Goal: Transaction & Acquisition: Purchase product/service

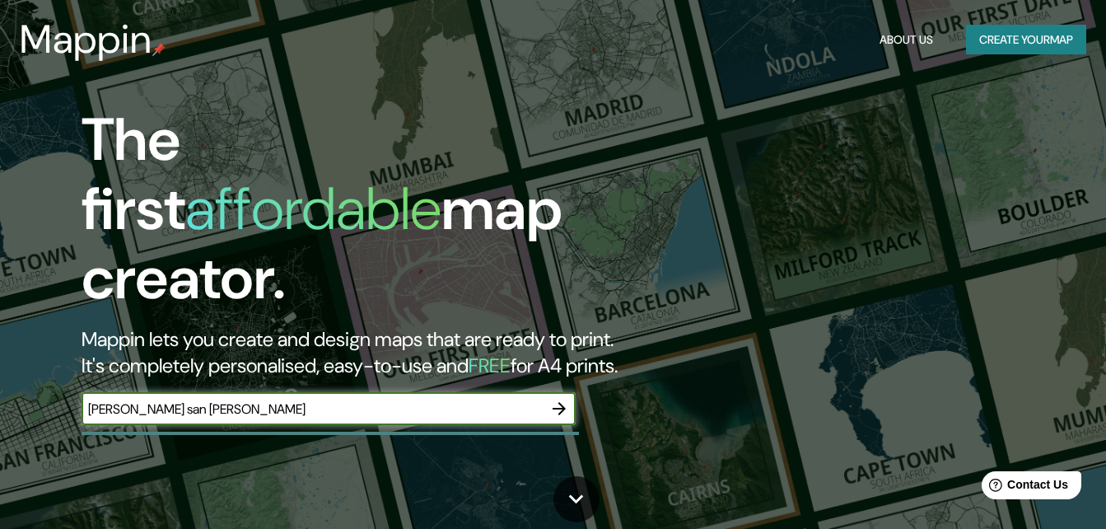
type input "[PERSON_NAME] san [PERSON_NAME]"
click at [563, 399] on icon "button" at bounding box center [559, 409] width 20 height 20
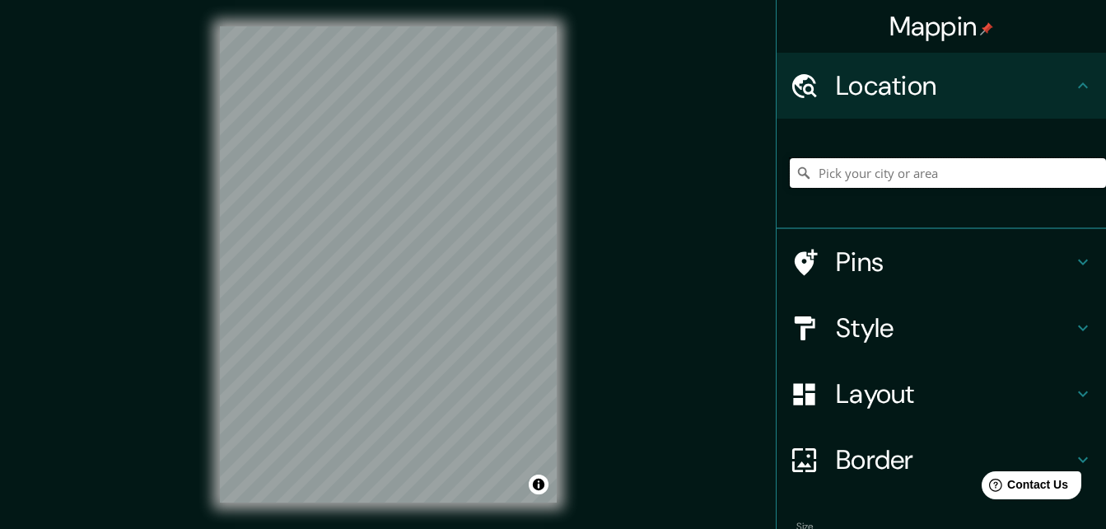
click at [892, 170] on input "Pick your city or area" at bounding box center [948, 173] width 316 height 30
paste input "[GEOGRAPHIC_DATA] – [GEOGRAPHIC_DATA] – Av. [GEOGRAPHIC_DATA] – Av. Aviador Ori…"
click at [1033, 174] on input "Los Álamos, [GEOGRAPHIC_DATA], [GEOGRAPHIC_DATA]" at bounding box center [948, 173] width 316 height 30
type input "Los Álamos, [GEOGRAPHIC_DATA], [GEOGRAPHIC_DATA]"
click at [1086, 170] on icon "Clear" at bounding box center [1092, 172] width 13 height 13
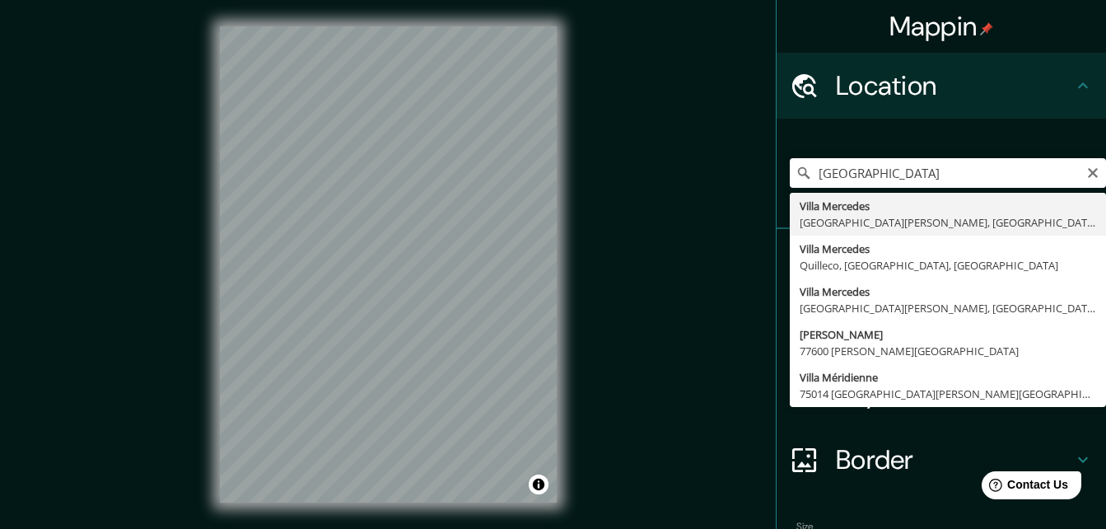
type input "[PERSON_NAME], [GEOGRAPHIC_DATA][PERSON_NAME], [GEOGRAPHIC_DATA]"
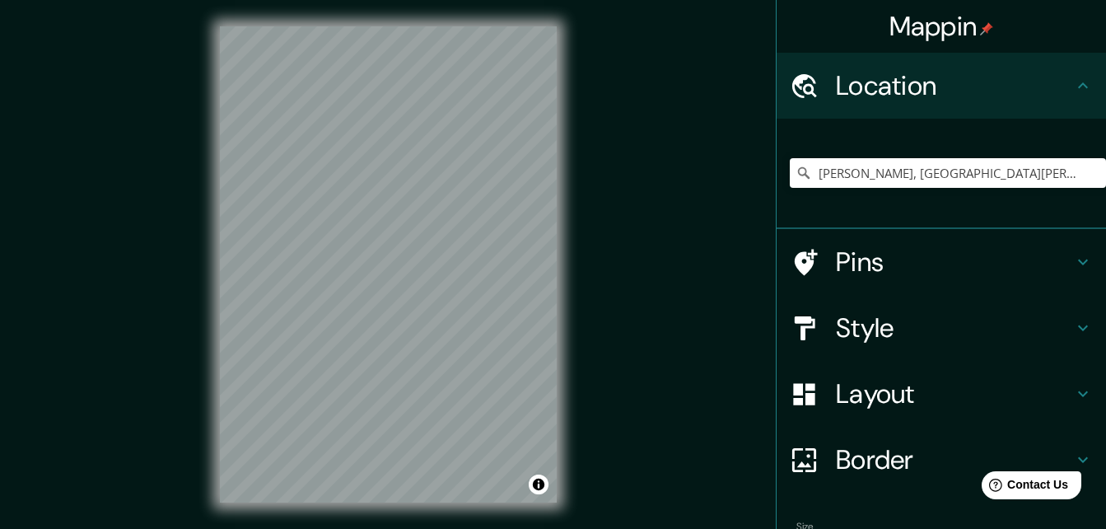
click at [896, 250] on h4 "Pins" at bounding box center [954, 261] width 237 height 33
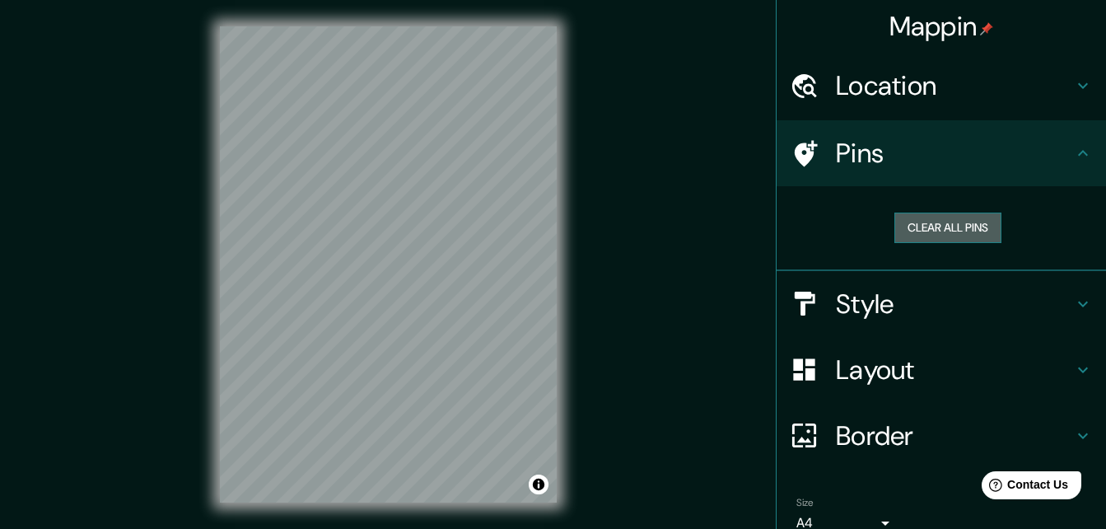
click at [925, 233] on button "Clear all pins" at bounding box center [947, 227] width 107 height 30
click at [942, 217] on button "Clear all pins" at bounding box center [947, 227] width 107 height 30
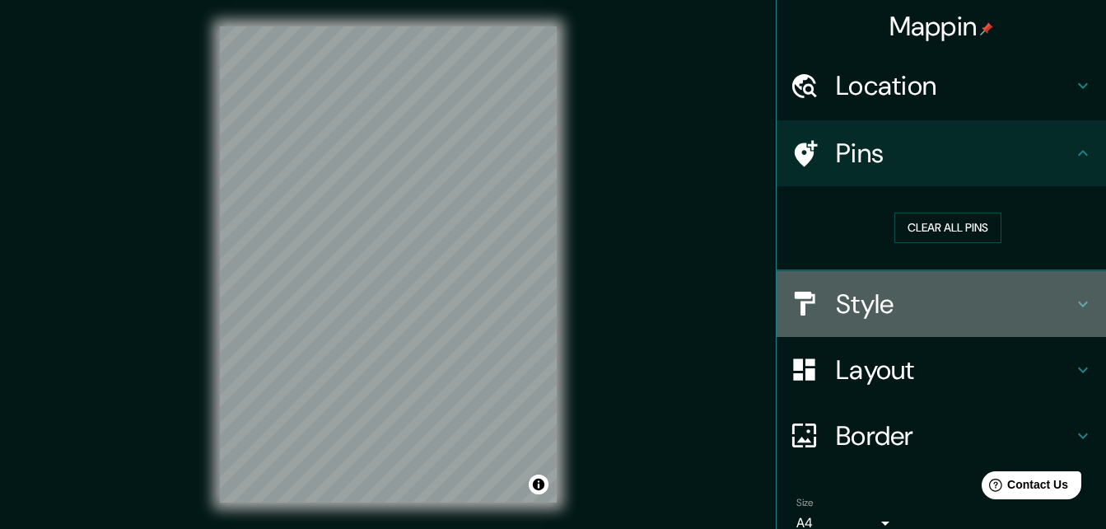
click at [903, 308] on h4 "Style" at bounding box center [954, 303] width 237 height 33
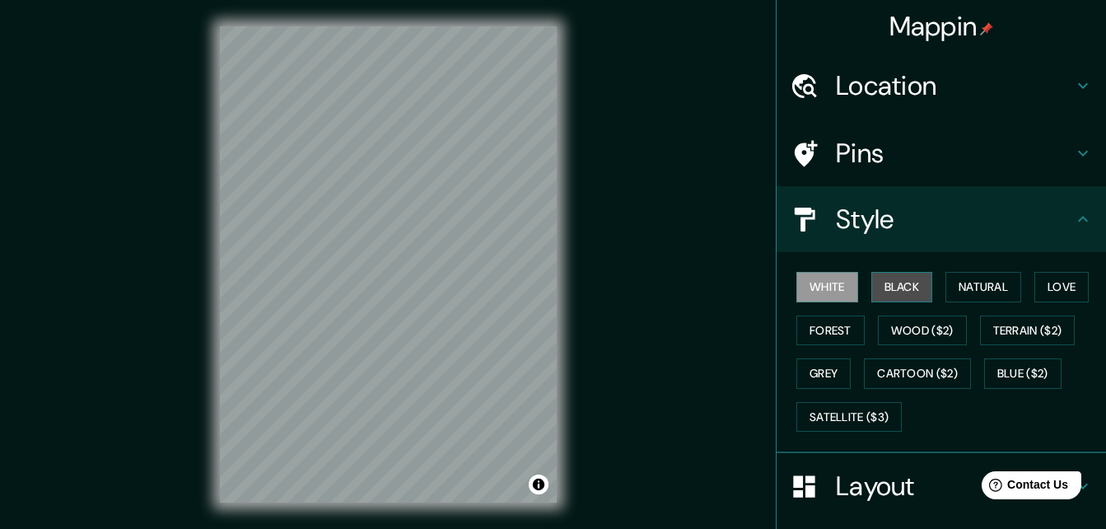
click at [896, 293] on button "Black" at bounding box center [902, 287] width 62 height 30
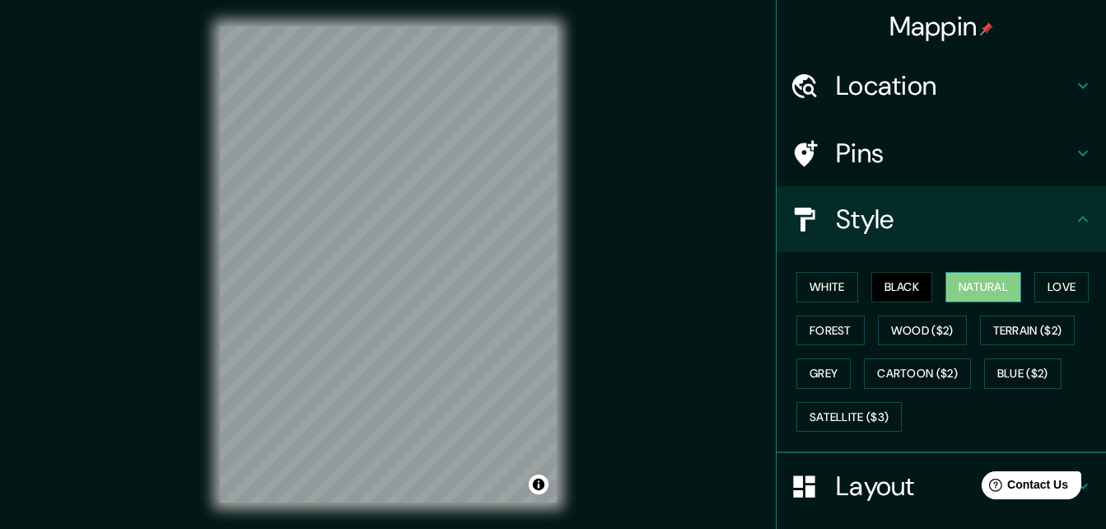
click at [977, 286] on button "Natural" at bounding box center [983, 287] width 76 height 30
click at [1049, 283] on button "Love" at bounding box center [1061, 287] width 54 height 30
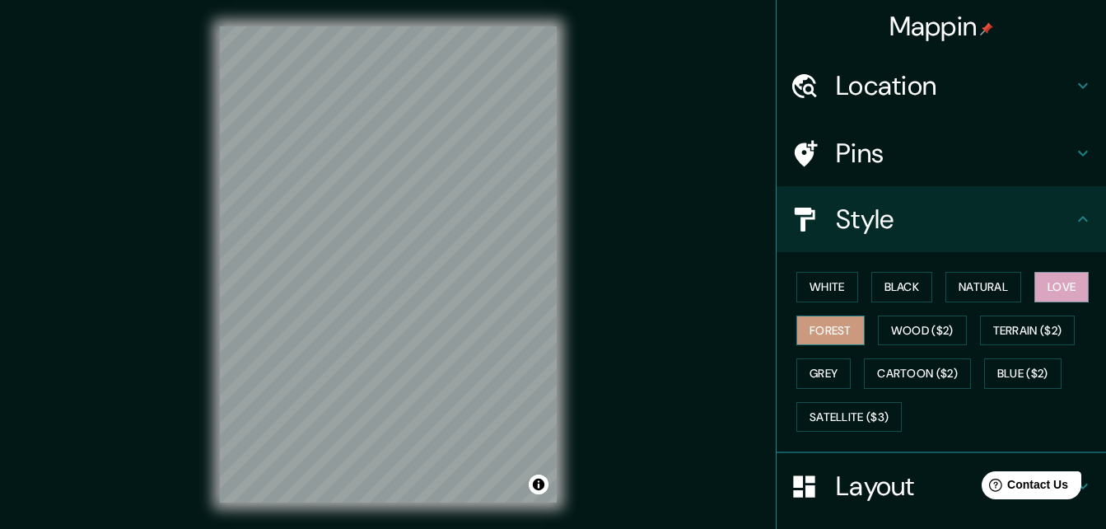
click at [817, 328] on button "Forest" at bounding box center [830, 330] width 68 height 30
click at [891, 327] on button "Wood ($2)" at bounding box center [922, 330] width 89 height 30
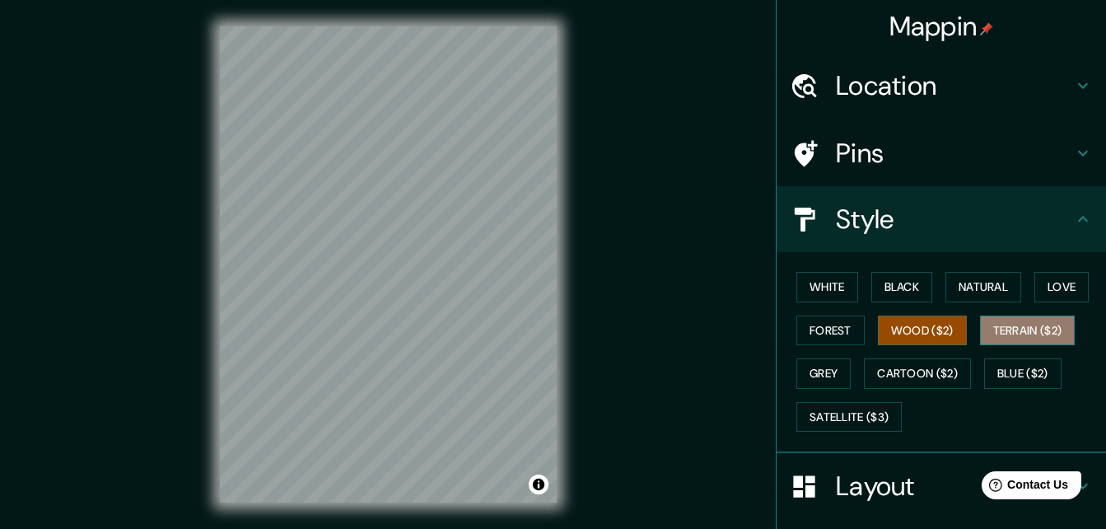
click at [1038, 329] on button "Terrain ($2)" at bounding box center [1028, 330] width 96 height 30
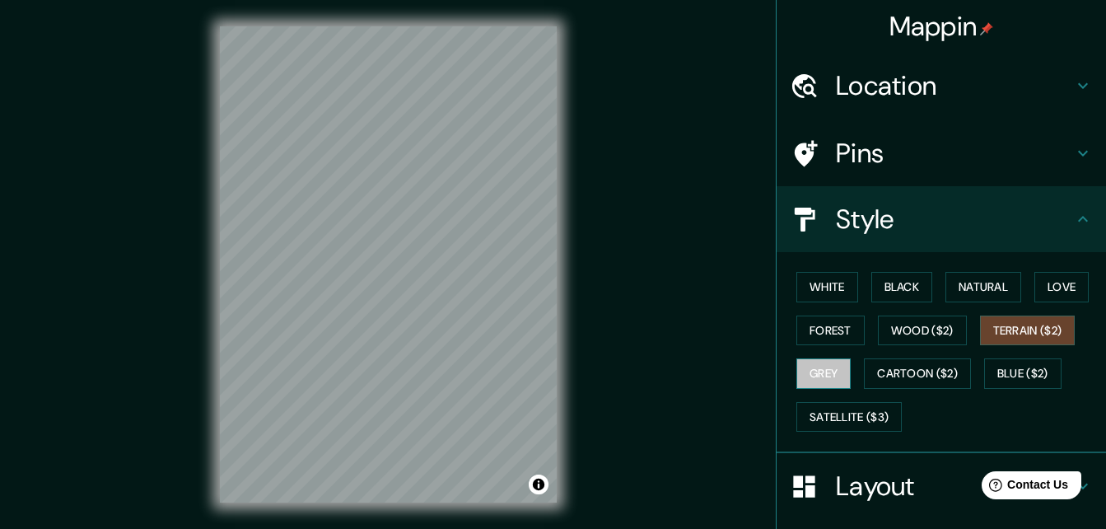
click at [825, 375] on button "Grey" at bounding box center [823, 373] width 54 height 30
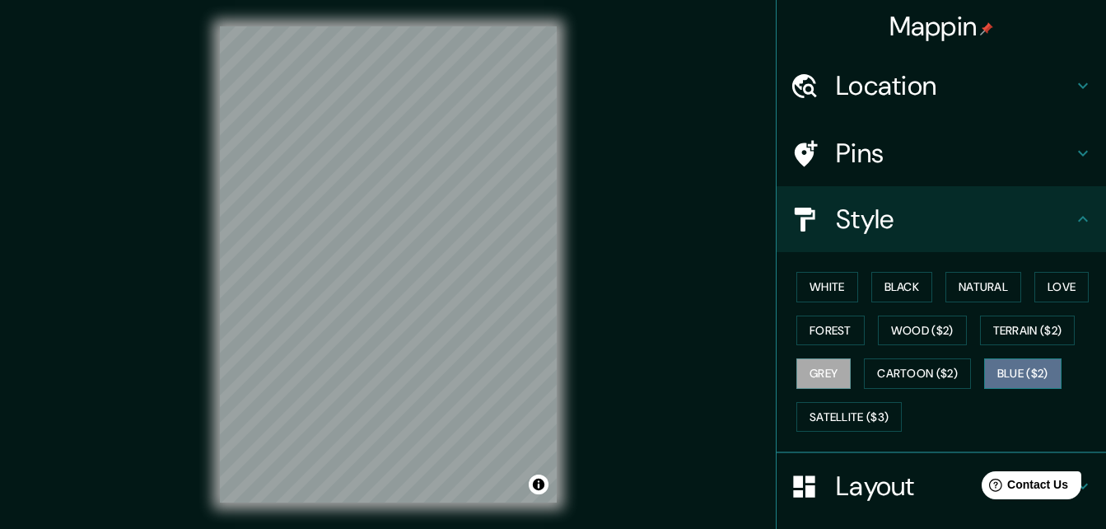
click at [984, 366] on button "Blue ($2)" at bounding box center [1022, 373] width 77 height 30
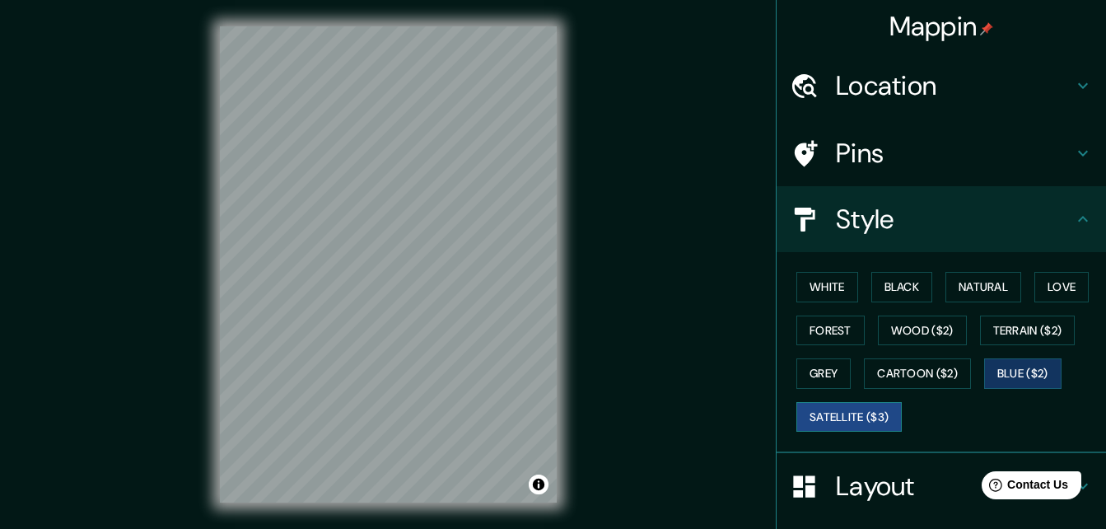
click at [860, 411] on button "Satellite ($3)" at bounding box center [848, 417] width 105 height 30
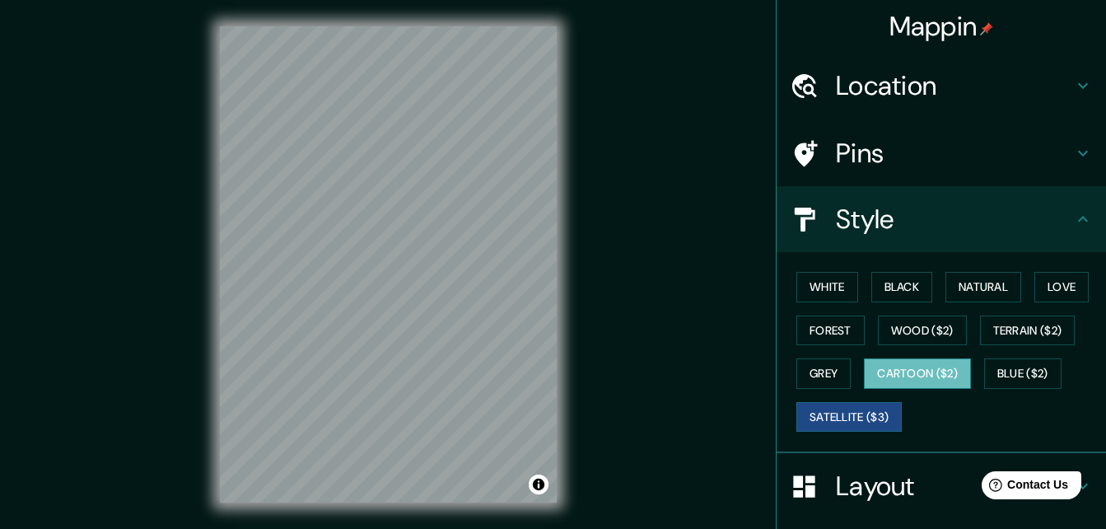
click at [913, 374] on button "Cartoon ($2)" at bounding box center [917, 373] width 107 height 30
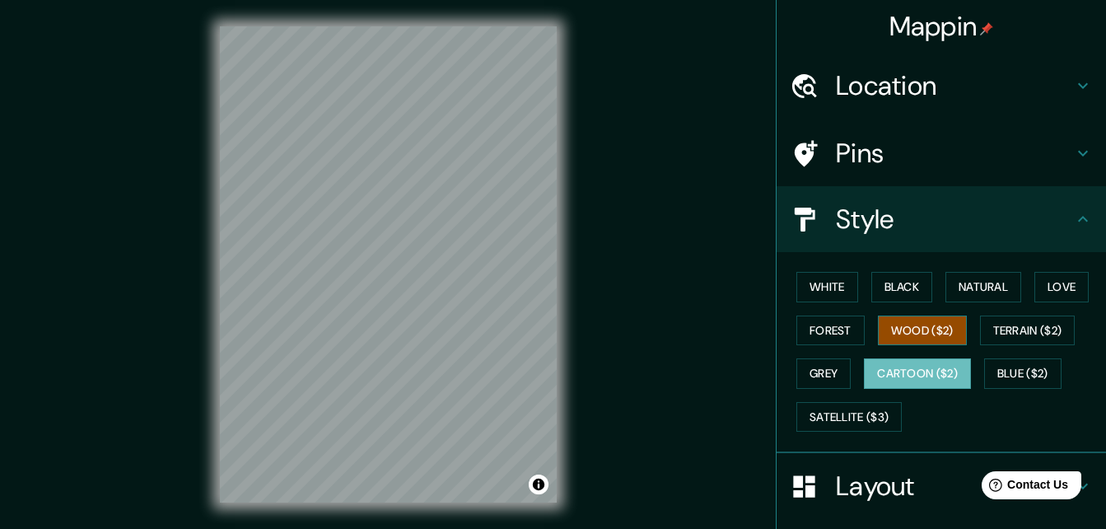
click at [910, 329] on button "Wood ($2)" at bounding box center [922, 330] width 89 height 30
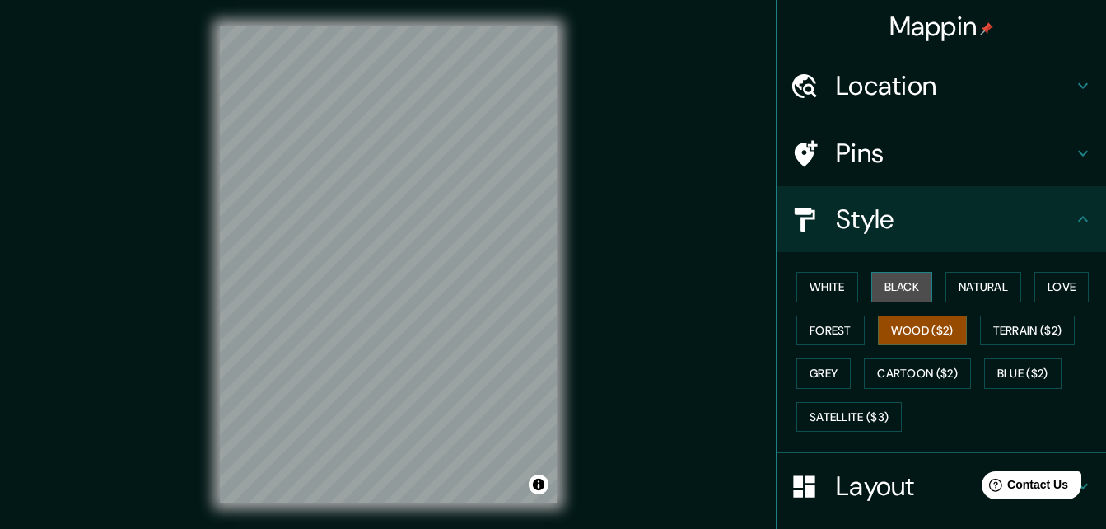
click at [890, 287] on button "Black" at bounding box center [902, 287] width 62 height 30
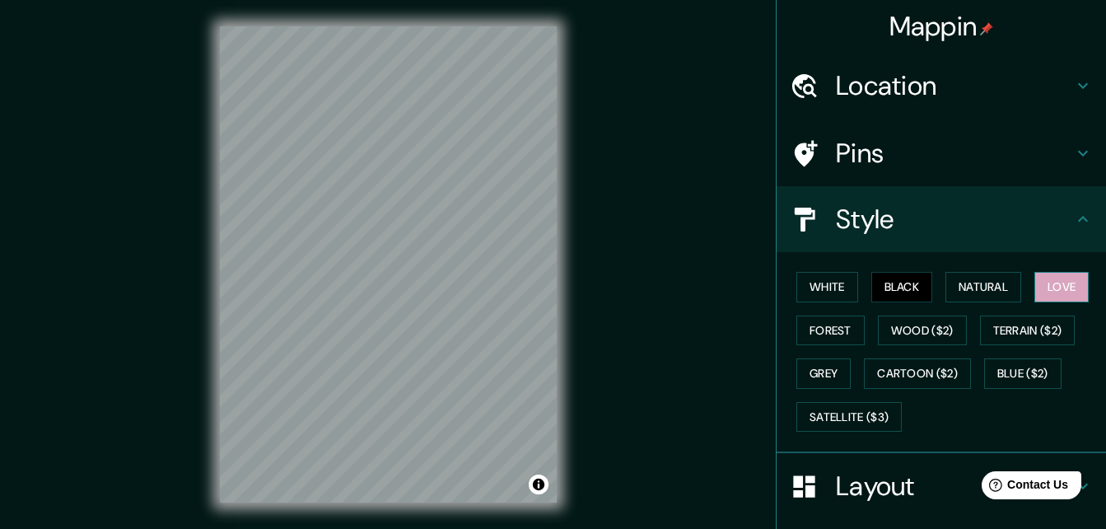
click at [1081, 287] on button "Love" at bounding box center [1061, 287] width 54 height 30
click at [833, 283] on button "White" at bounding box center [827, 287] width 62 height 30
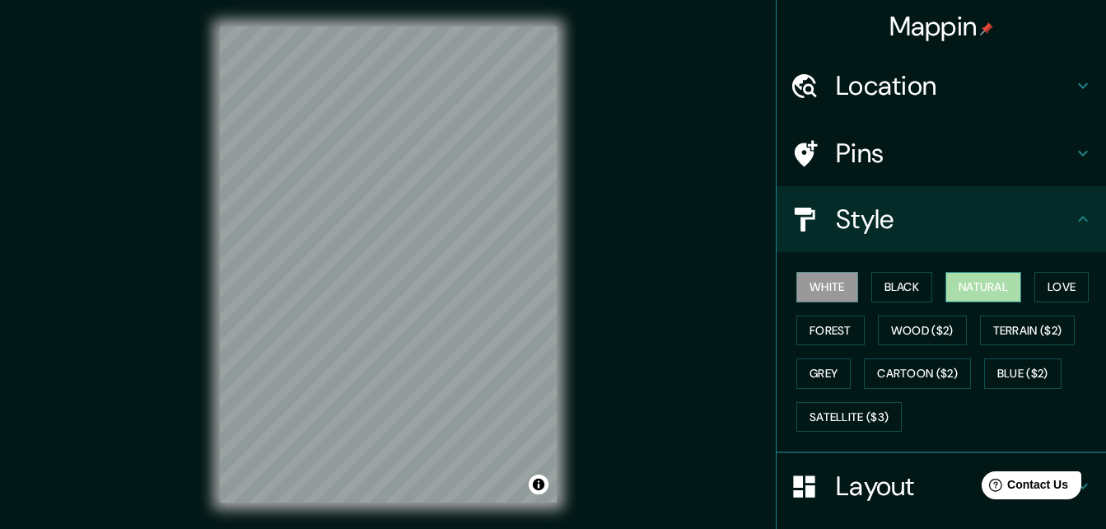
click at [951, 280] on button "Natural" at bounding box center [983, 287] width 76 height 30
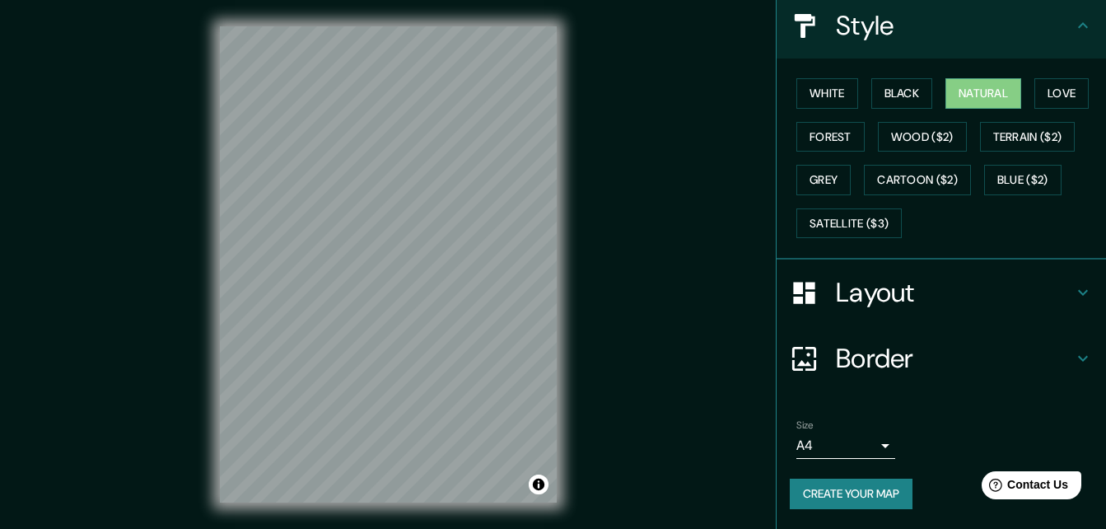
scroll to position [26, 0]
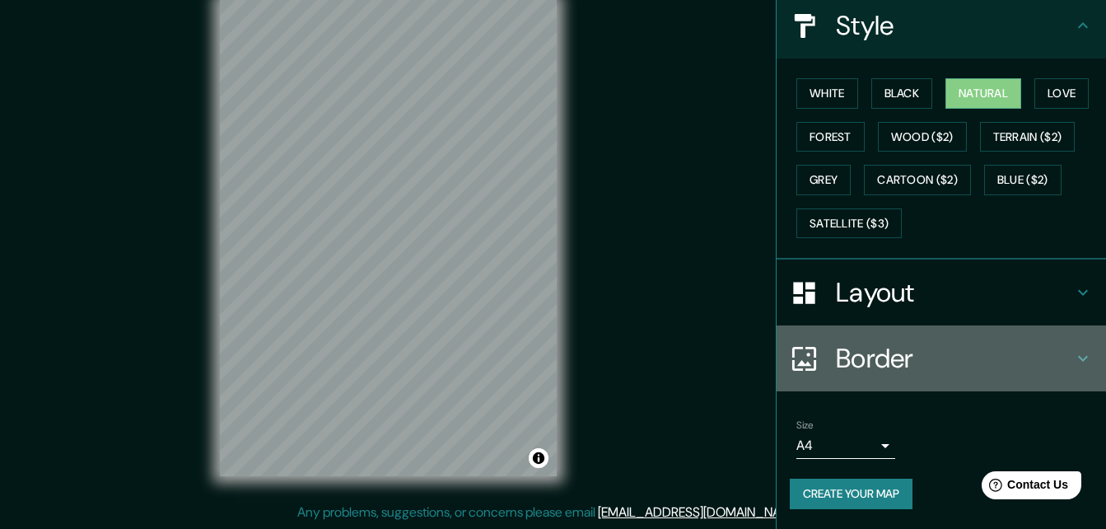
click at [900, 363] on h4 "Border" at bounding box center [954, 358] width 237 height 33
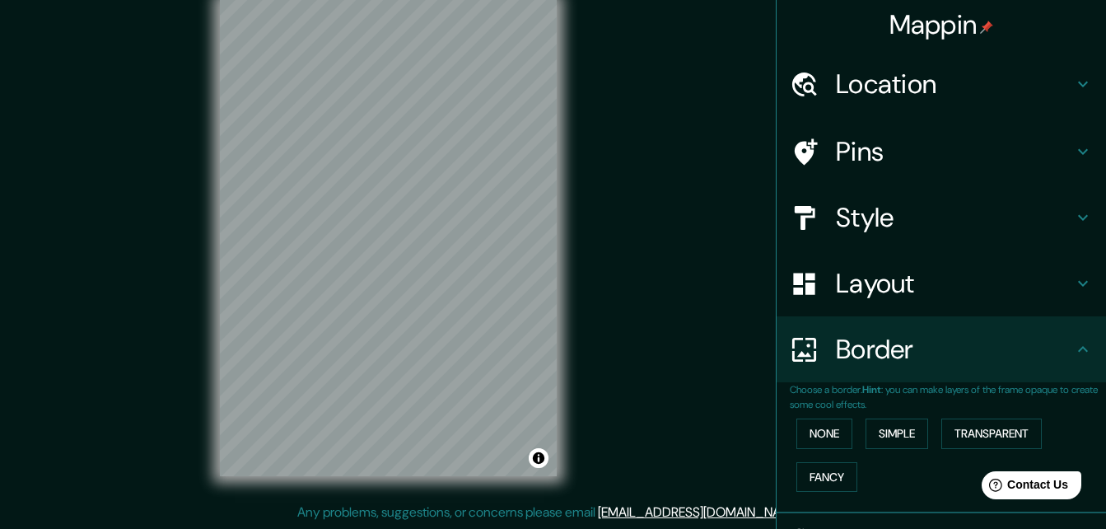
scroll to position [0, 0]
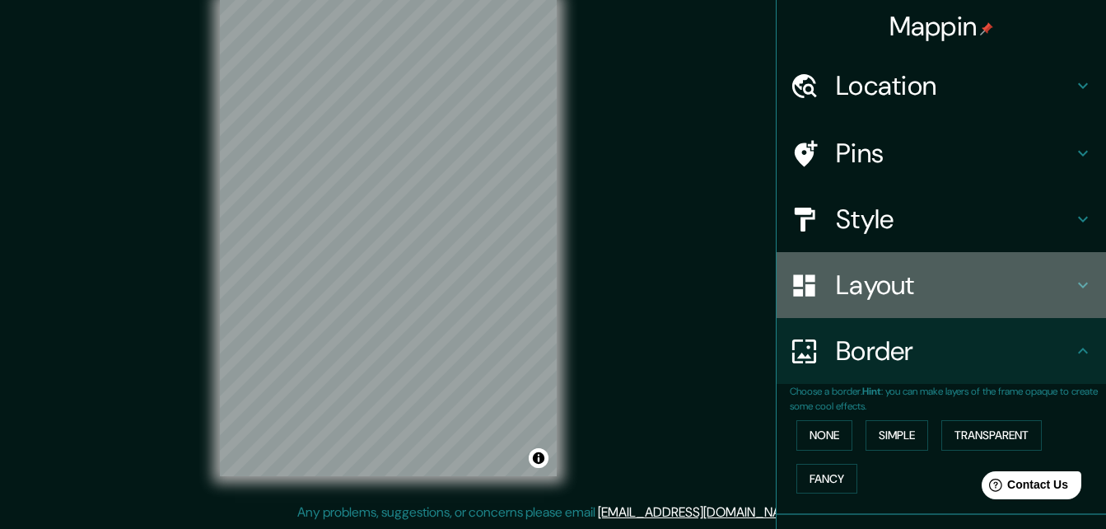
click at [918, 282] on h4 "Layout" at bounding box center [954, 284] width 237 height 33
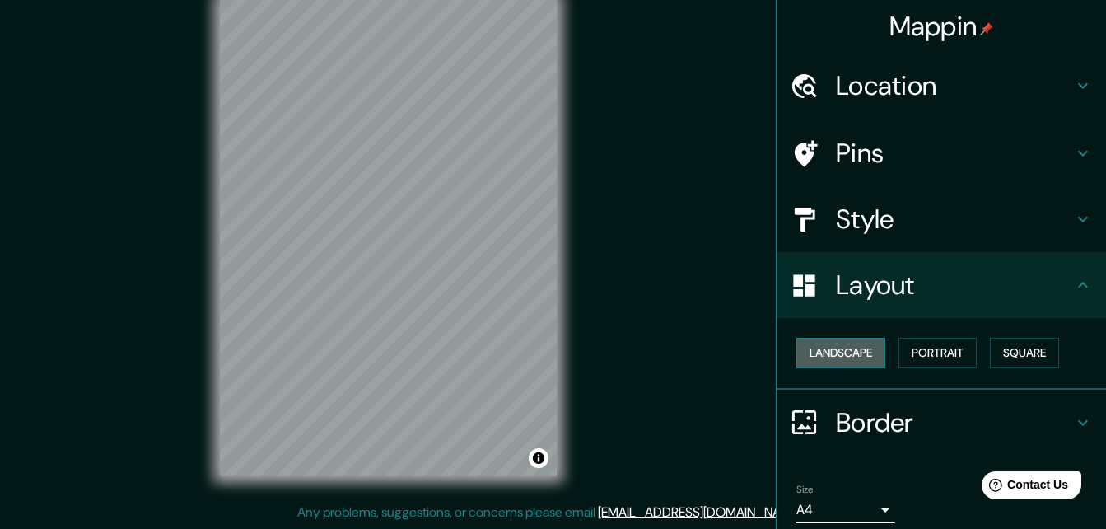
click at [847, 340] on button "Landscape" at bounding box center [840, 353] width 89 height 30
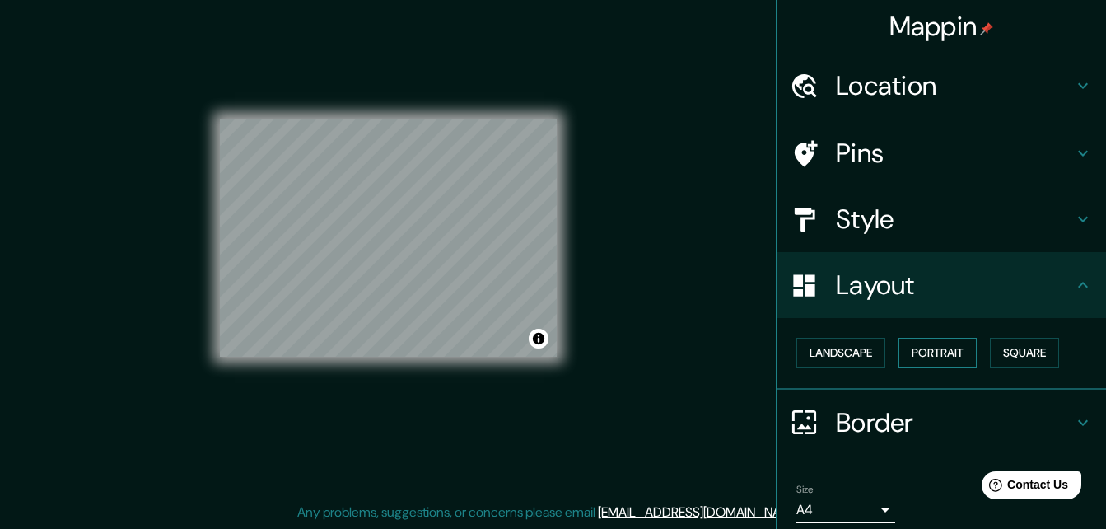
click at [912, 343] on button "Portrait" at bounding box center [937, 353] width 78 height 30
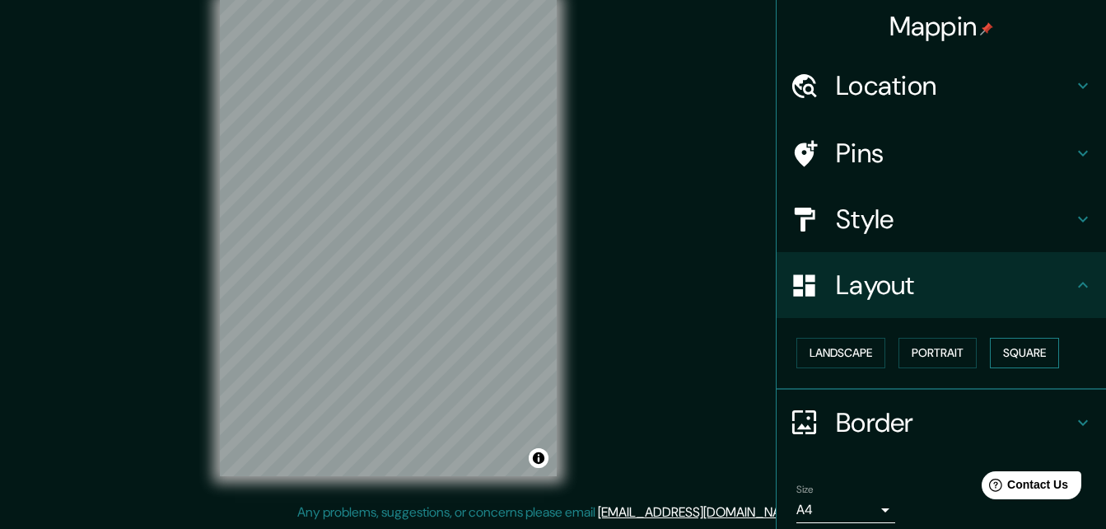
click at [991, 356] on button "Square" at bounding box center [1024, 353] width 69 height 30
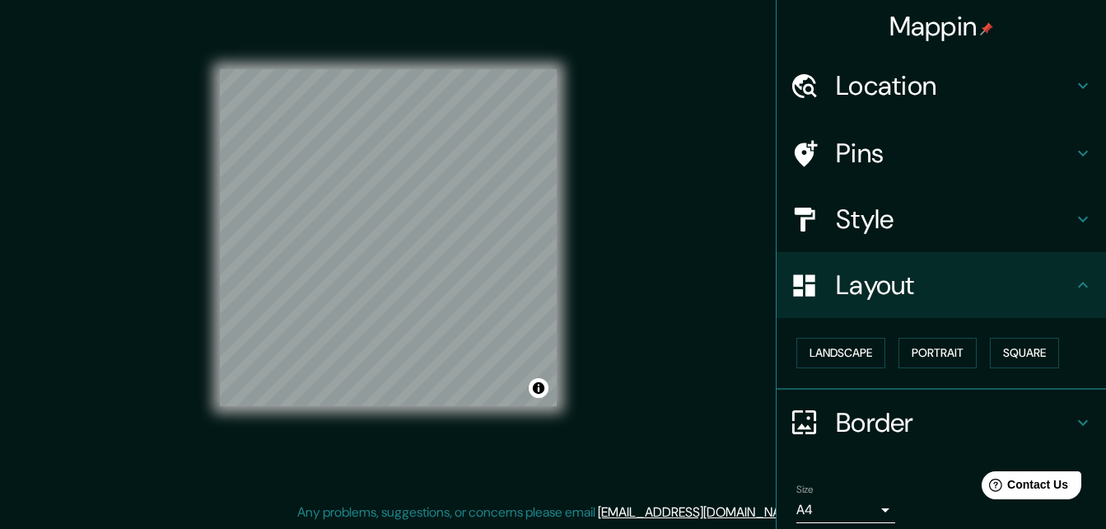
click at [879, 351] on div "Landscape [GEOGRAPHIC_DATA]" at bounding box center [948, 353] width 316 height 44
click at [852, 358] on button "Landscape" at bounding box center [840, 353] width 89 height 30
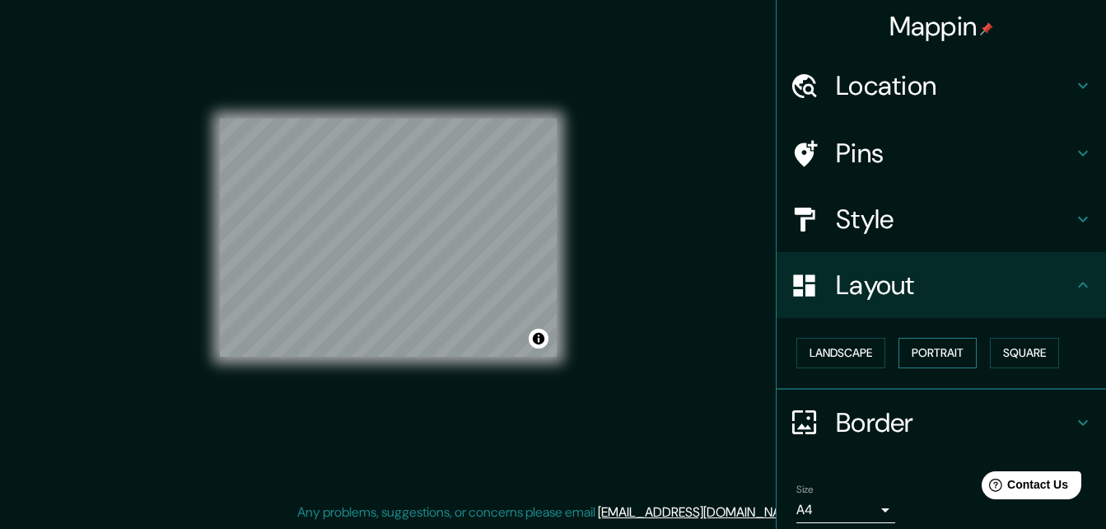
click at [900, 347] on button "Portrait" at bounding box center [937, 353] width 78 height 30
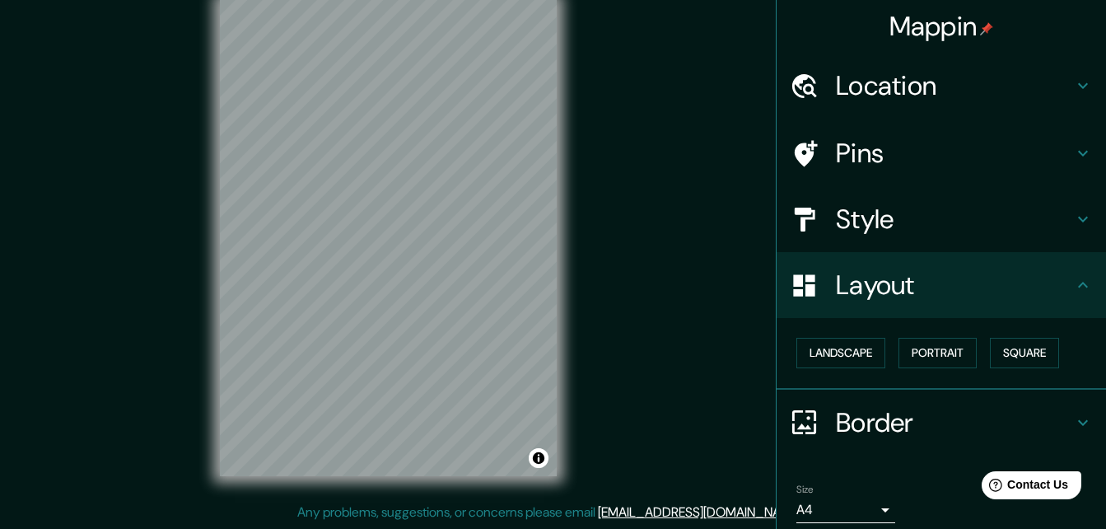
click at [897, 213] on h4 "Style" at bounding box center [954, 219] width 237 height 33
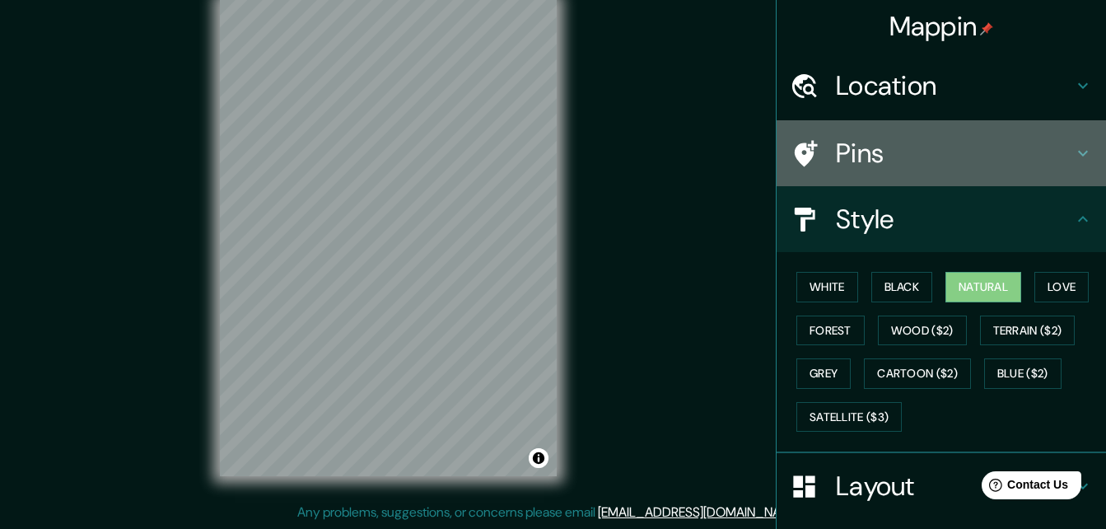
click at [897, 172] on div "Pins" at bounding box center [941, 153] width 329 height 66
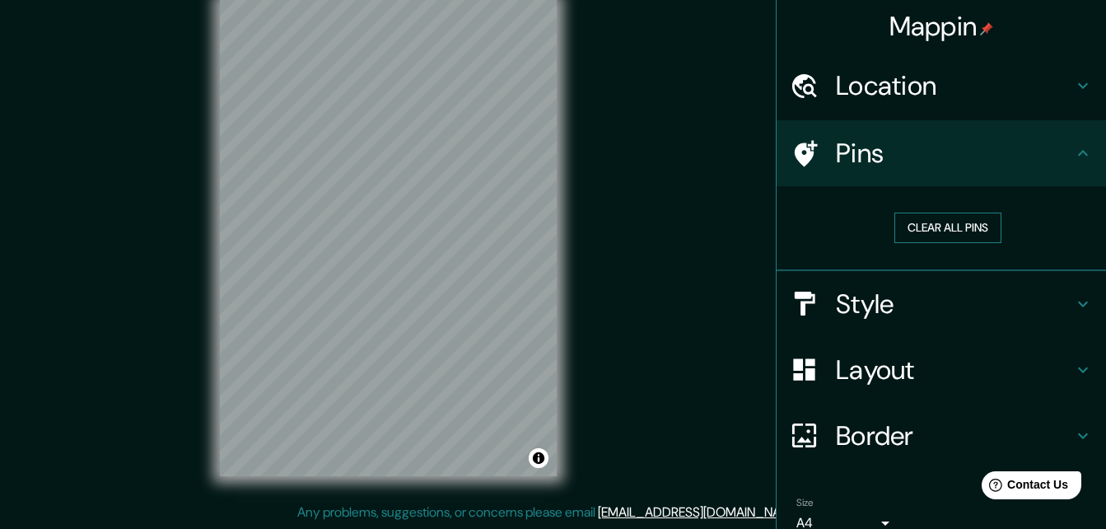
click at [921, 226] on button "Clear all pins" at bounding box center [947, 227] width 107 height 30
click at [947, 77] on h4 "Location" at bounding box center [954, 85] width 237 height 33
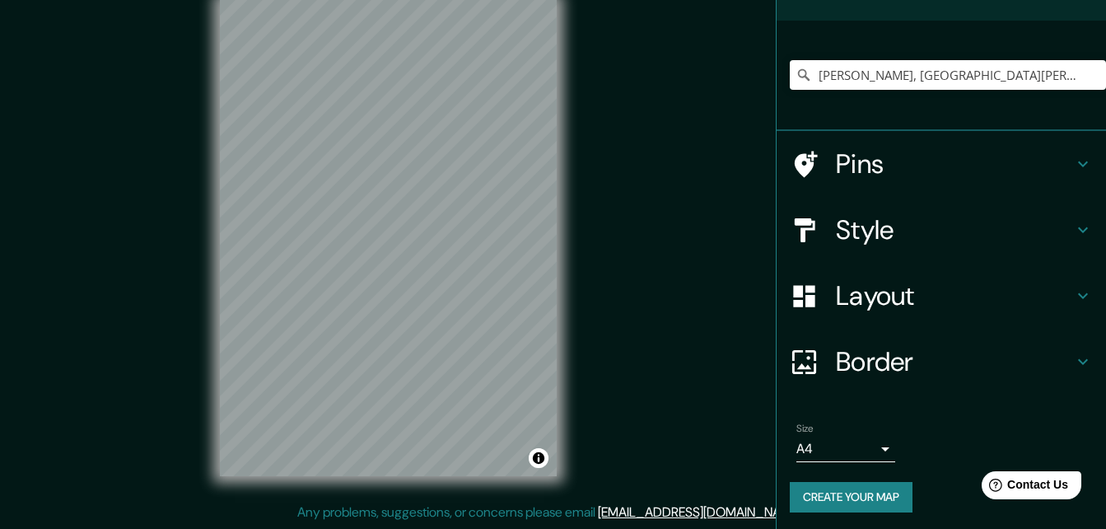
scroll to position [101, 0]
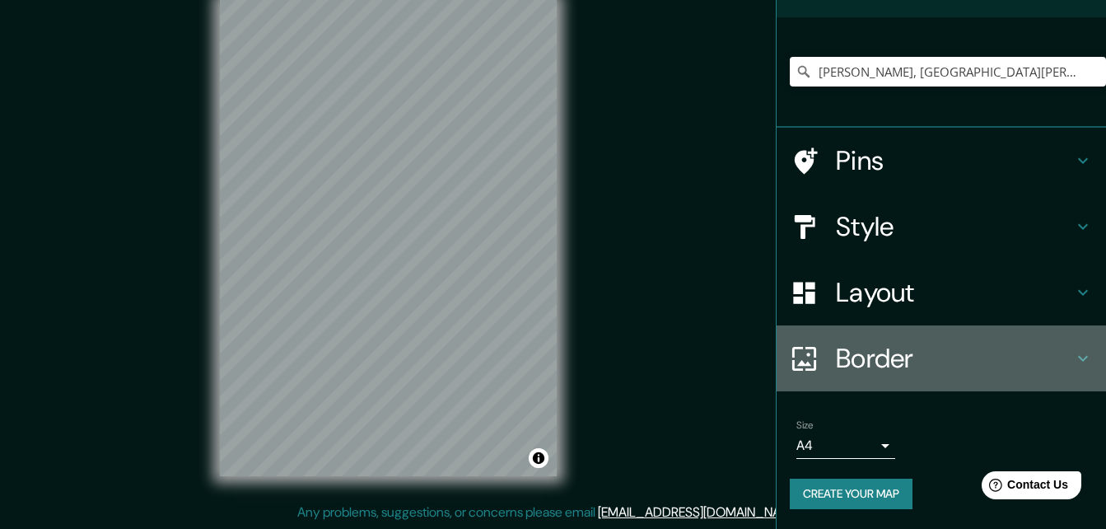
click at [876, 358] on h4 "Border" at bounding box center [954, 358] width 237 height 33
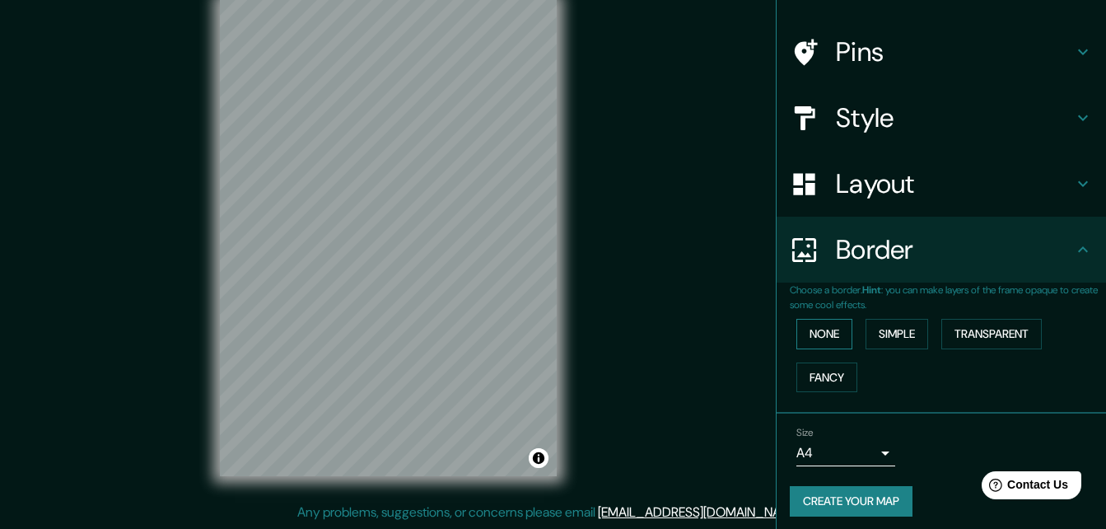
click at [839, 338] on button "None" at bounding box center [824, 334] width 56 height 30
click at [874, 335] on button "Simple" at bounding box center [896, 334] width 63 height 30
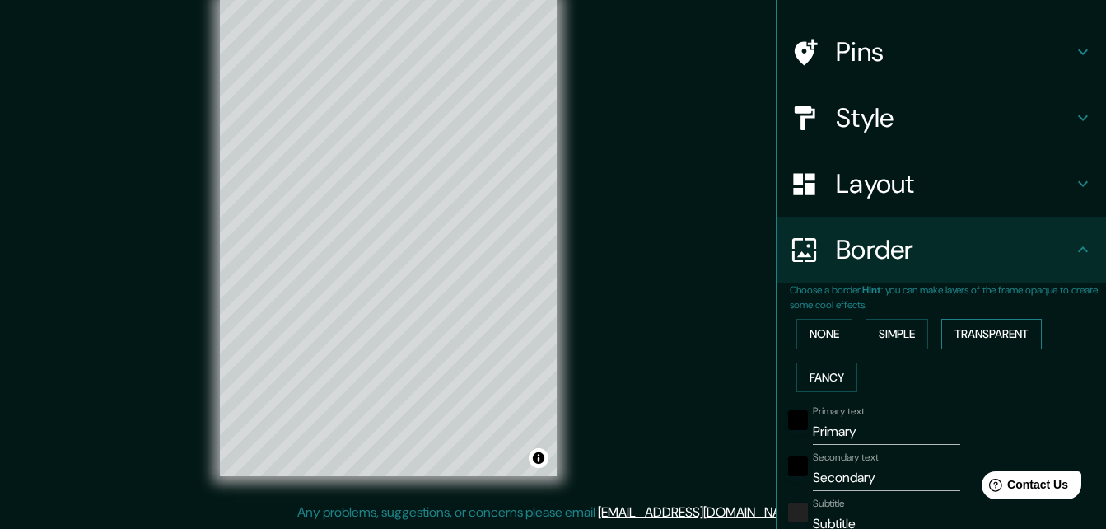
click at [948, 333] on button "Transparent" at bounding box center [991, 334] width 100 height 30
click at [826, 370] on button "Fancy" at bounding box center [826, 377] width 61 height 30
click at [838, 344] on button "None" at bounding box center [824, 334] width 56 height 30
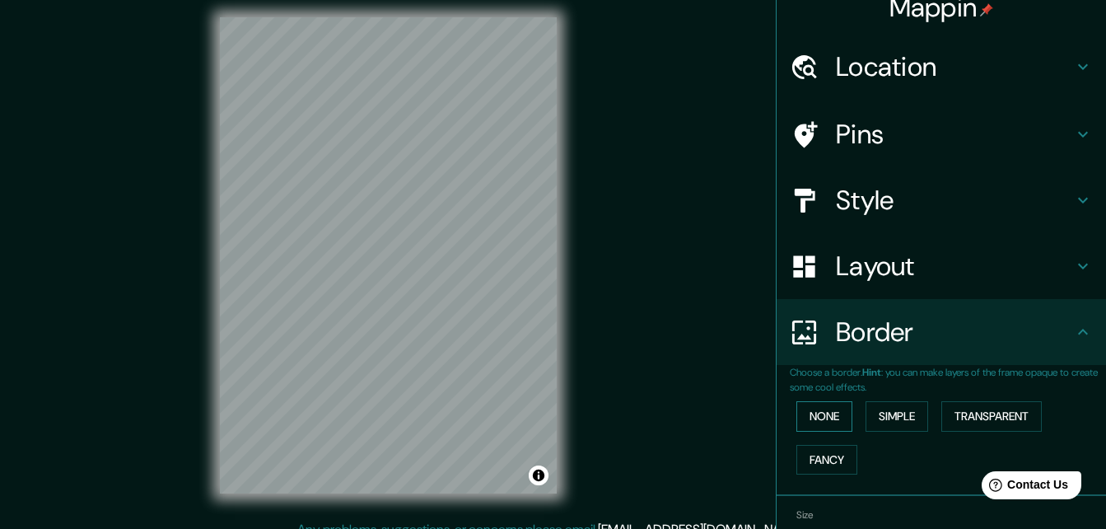
scroll to position [0, 0]
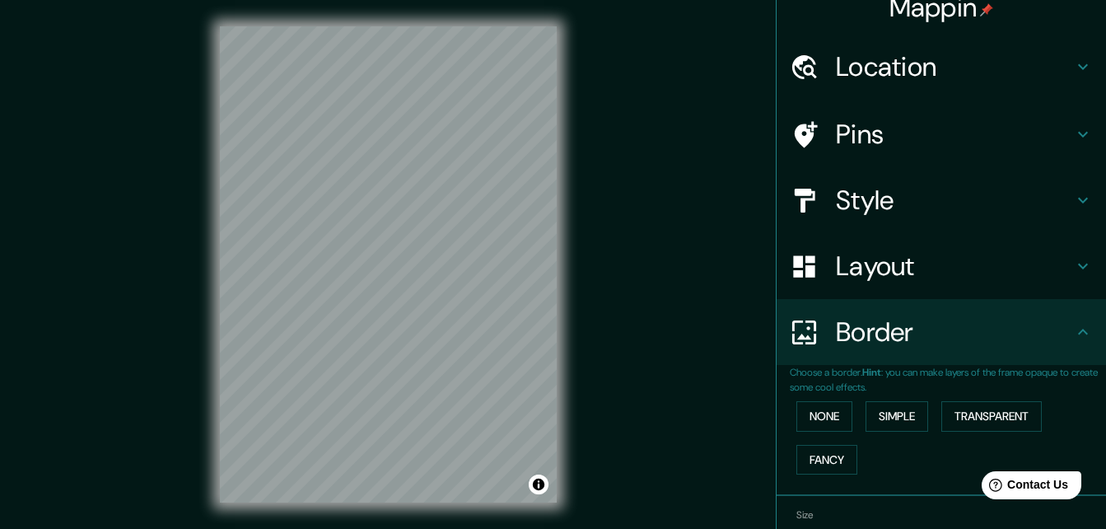
click at [849, 412] on div "None Simple Transparent Fancy" at bounding box center [948, 437] width 316 height 86
click at [883, 408] on button "Simple" at bounding box center [896, 416] width 63 height 30
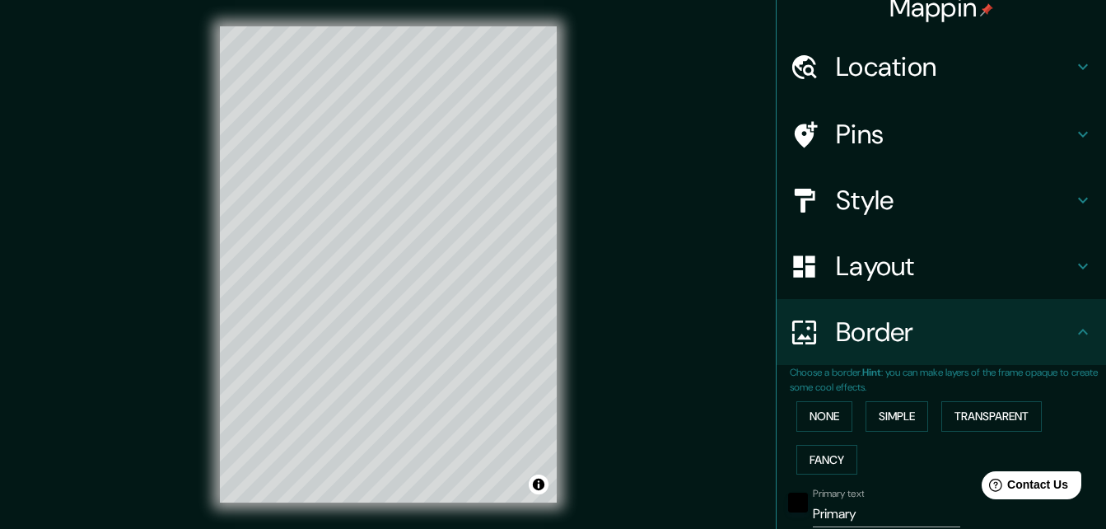
click at [833, 402] on button "None" at bounding box center [824, 416] width 56 height 30
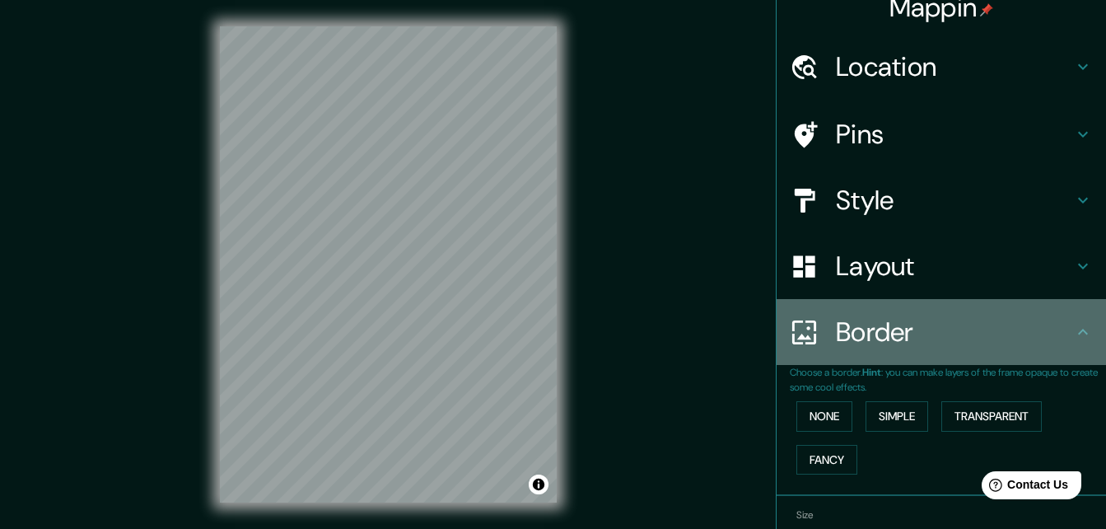
click at [1078, 325] on icon at bounding box center [1083, 332] width 20 height 20
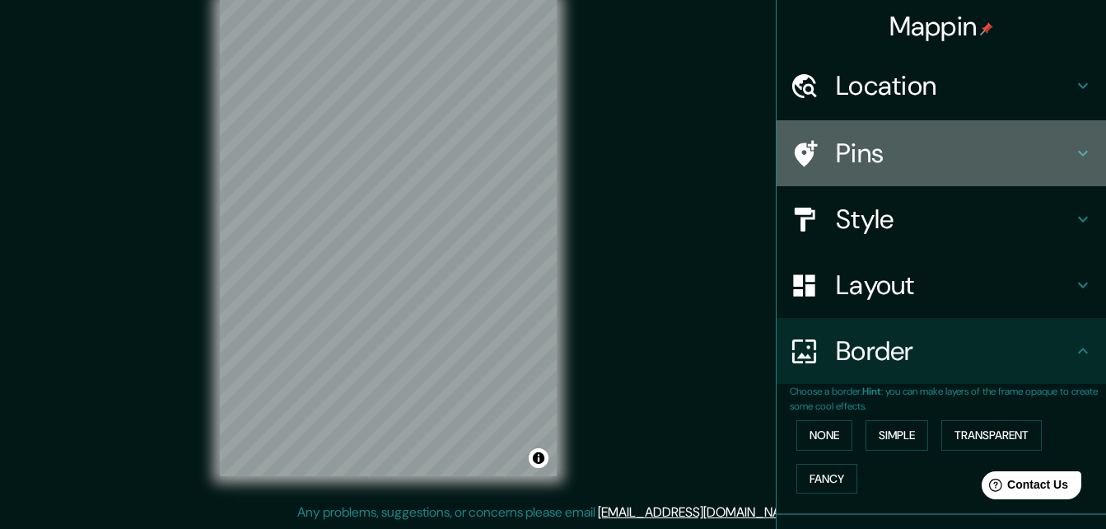
click at [921, 157] on h4 "Pins" at bounding box center [954, 153] width 237 height 33
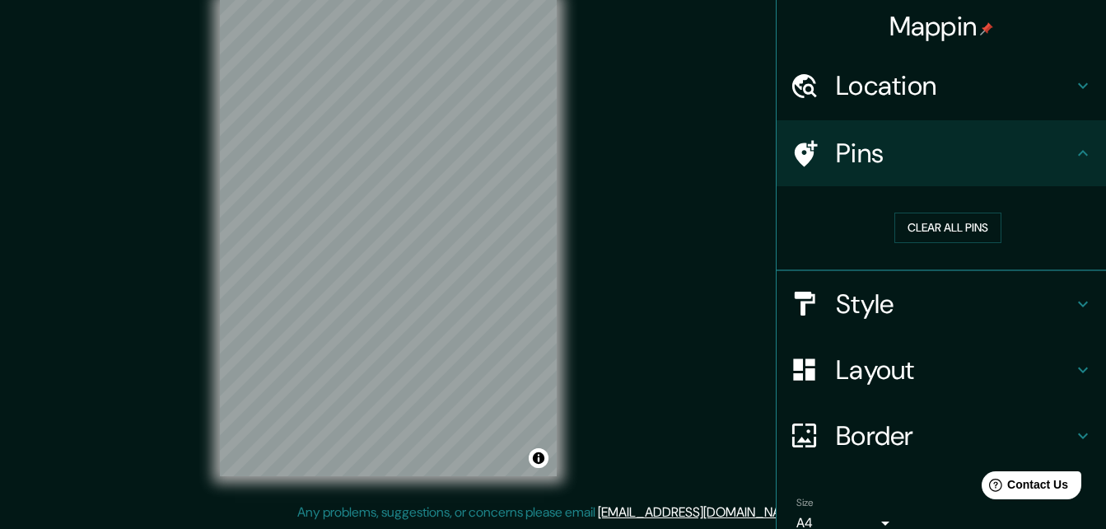
click at [911, 308] on h4 "Style" at bounding box center [954, 303] width 237 height 33
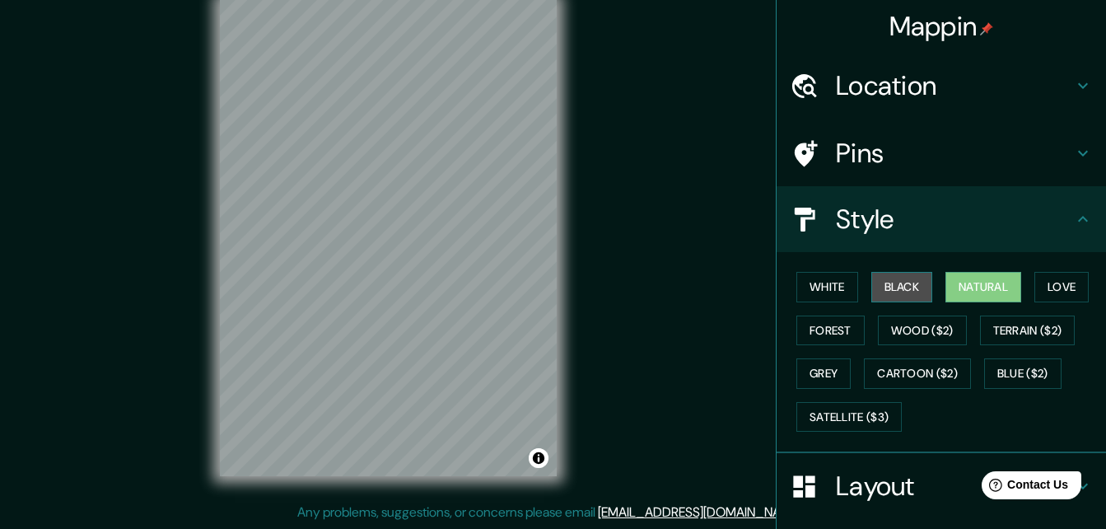
click at [884, 296] on button "Black" at bounding box center [902, 287] width 62 height 30
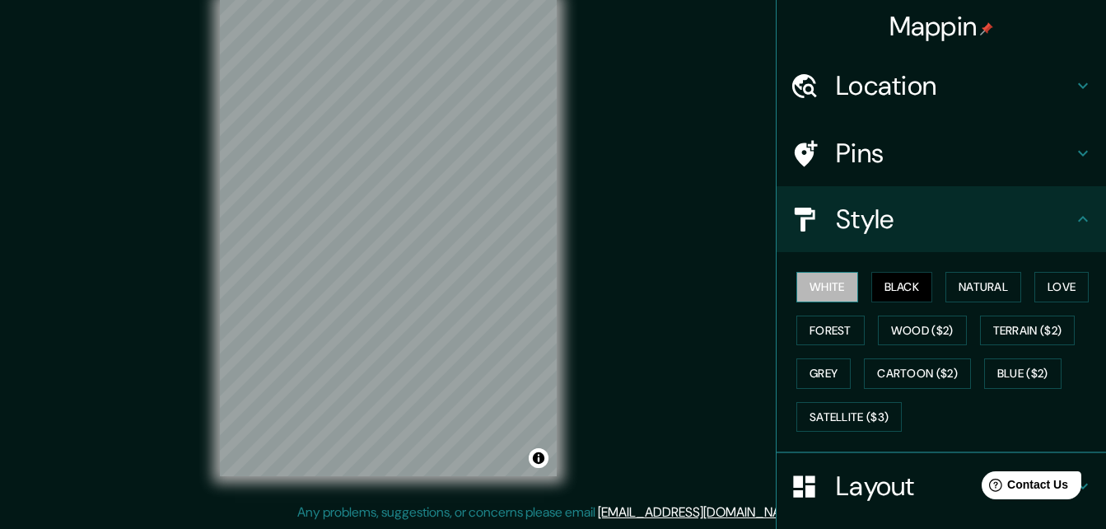
click at [827, 293] on button "White" at bounding box center [827, 287] width 62 height 30
click at [825, 316] on button "Forest" at bounding box center [830, 330] width 68 height 30
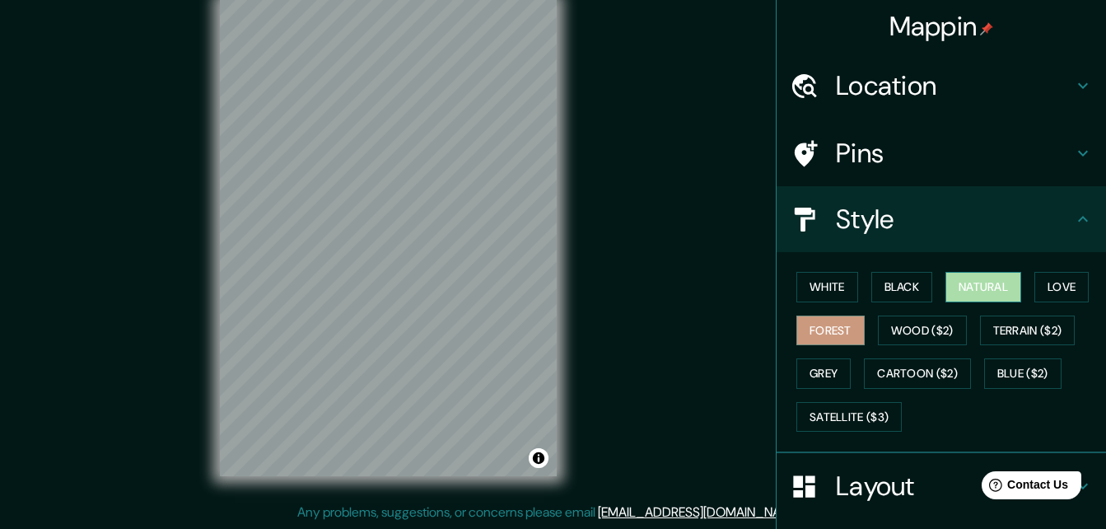
click at [993, 288] on button "Natural" at bounding box center [983, 287] width 76 height 30
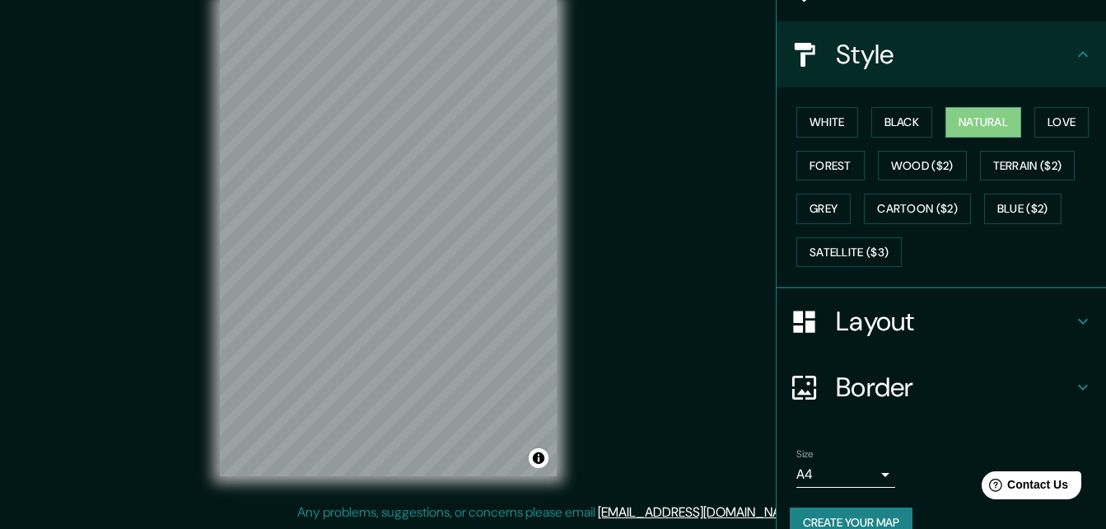
click at [902, 369] on div "Border" at bounding box center [941, 387] width 329 height 66
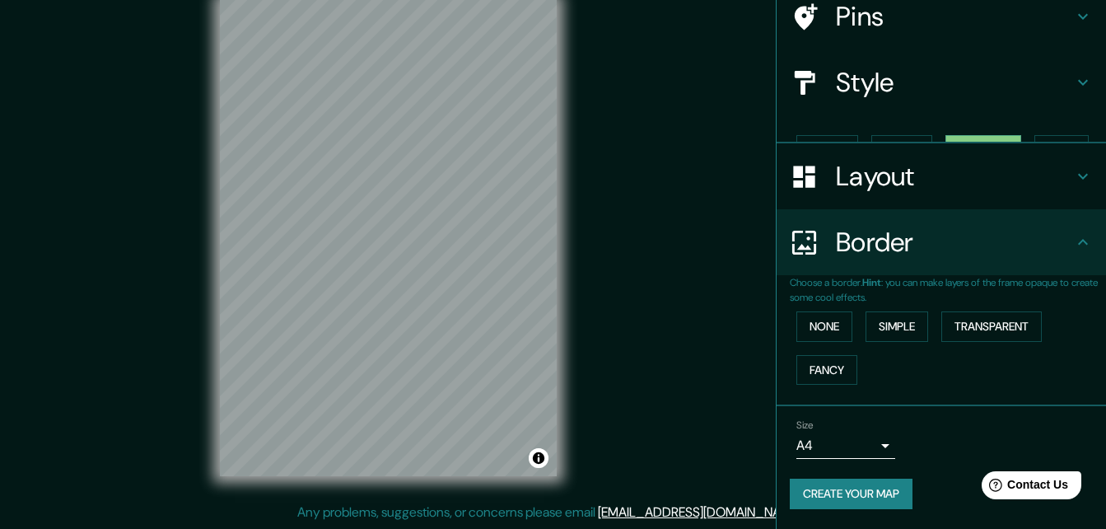
scroll to position [109, 0]
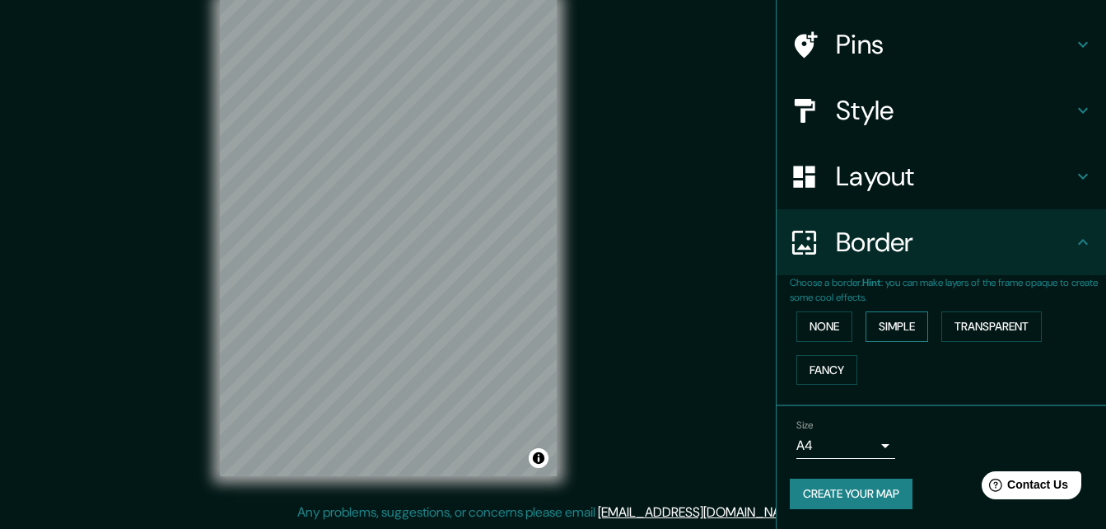
click at [905, 328] on button "Simple" at bounding box center [896, 326] width 63 height 30
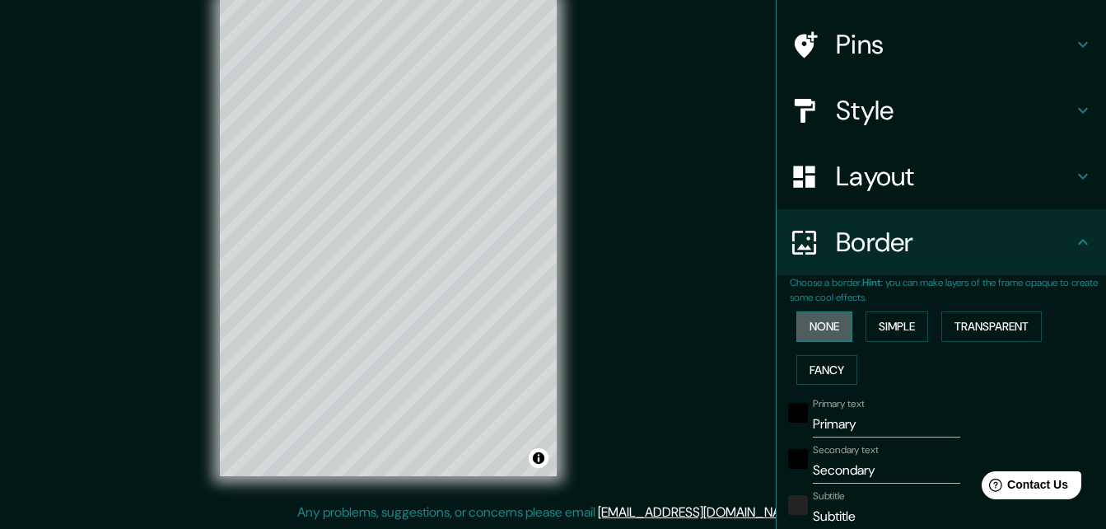
click at [829, 330] on button "None" at bounding box center [824, 326] width 56 height 30
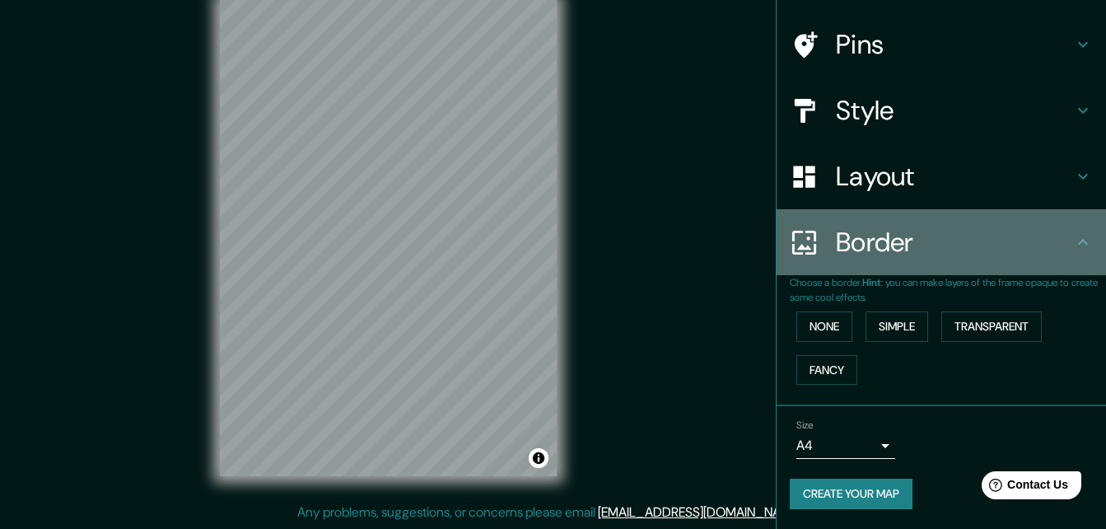
click at [1073, 234] on icon at bounding box center [1083, 242] width 20 height 20
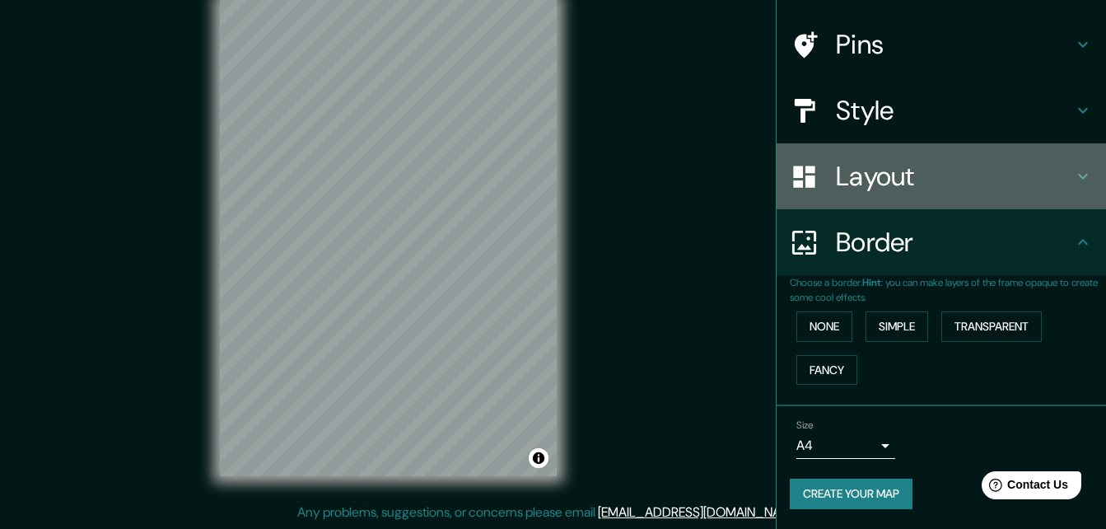
click at [1000, 153] on div "Layout" at bounding box center [941, 176] width 329 height 66
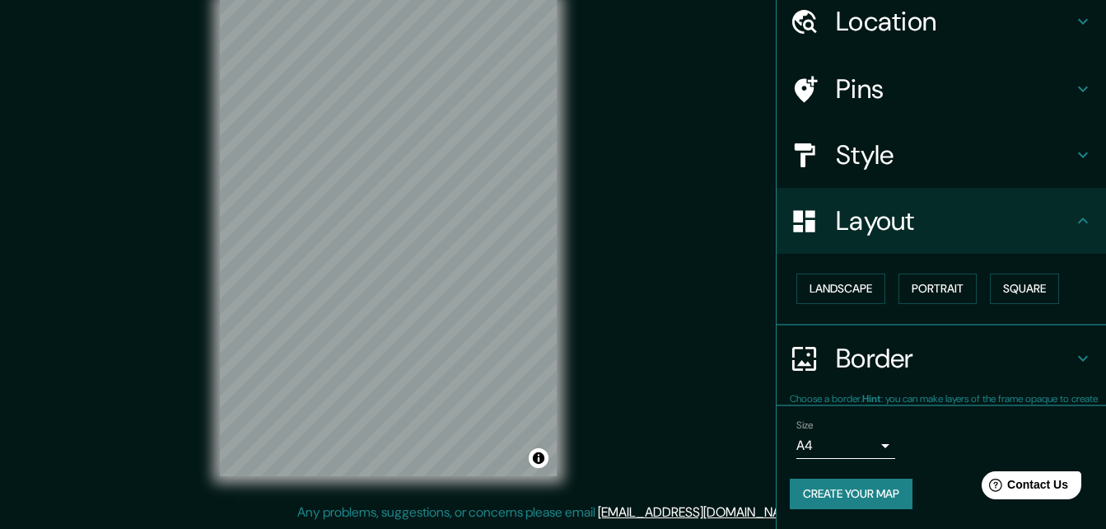
scroll to position [63, 0]
click at [925, 302] on button "Portrait" at bounding box center [937, 289] width 78 height 30
click at [864, 290] on button "Landscape" at bounding box center [840, 289] width 89 height 30
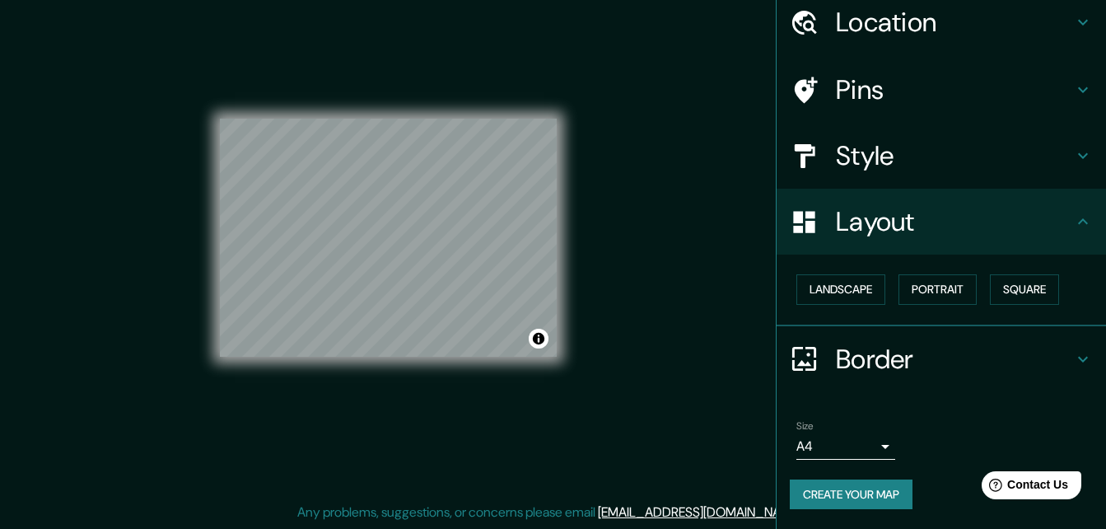
click at [879, 155] on h4 "Style" at bounding box center [954, 155] width 237 height 33
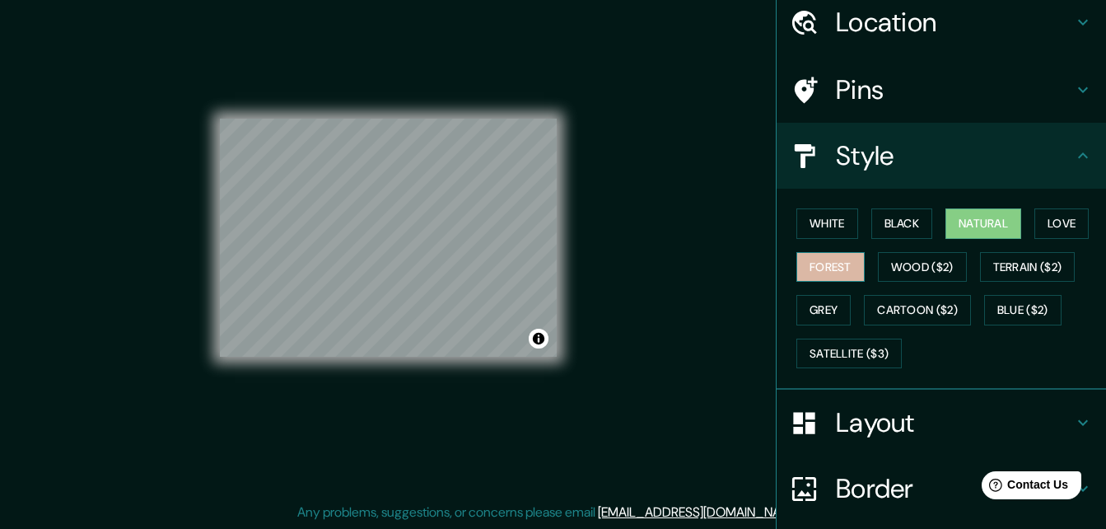
click at [817, 268] on button "Forest" at bounding box center [830, 267] width 68 height 30
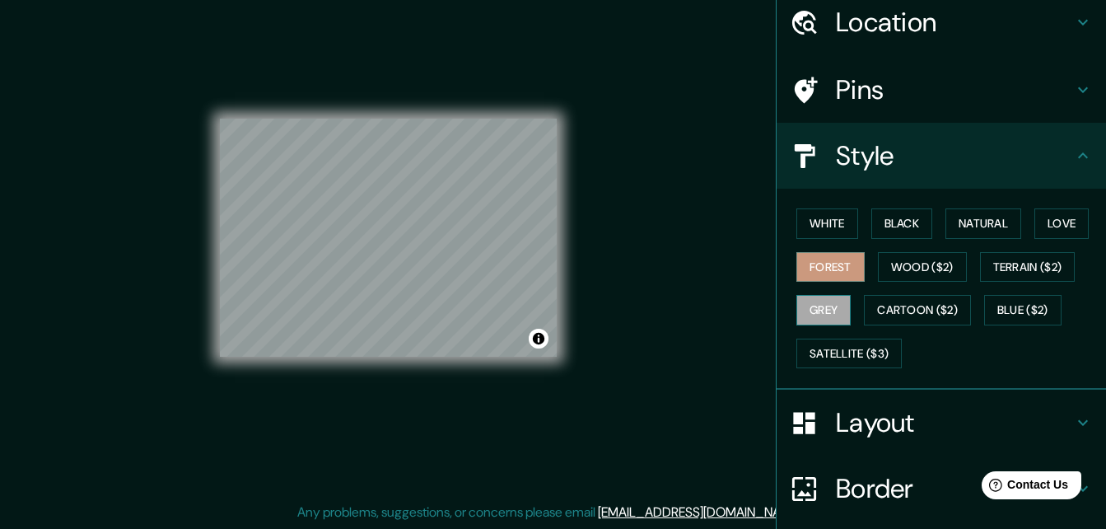
click at [824, 307] on button "Grey" at bounding box center [823, 310] width 54 height 30
click at [802, 224] on button "White" at bounding box center [827, 223] width 62 height 30
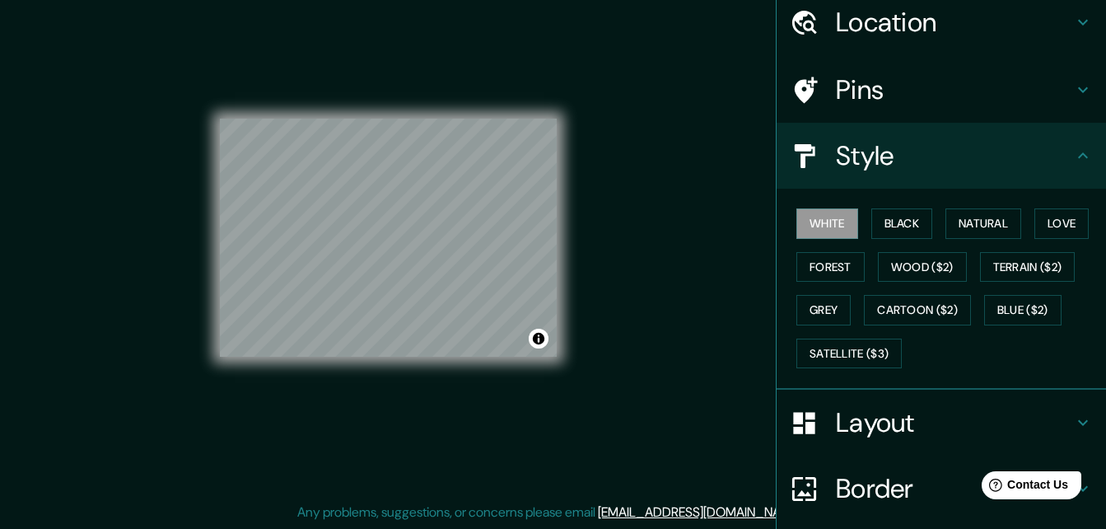
click at [1079, 159] on icon at bounding box center [1083, 156] width 20 height 20
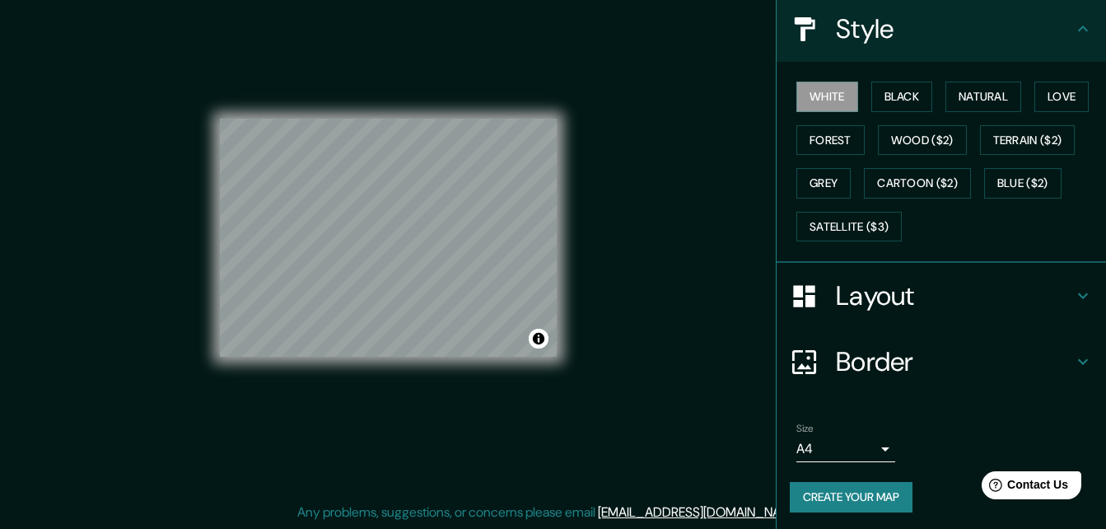
scroll to position [194, 0]
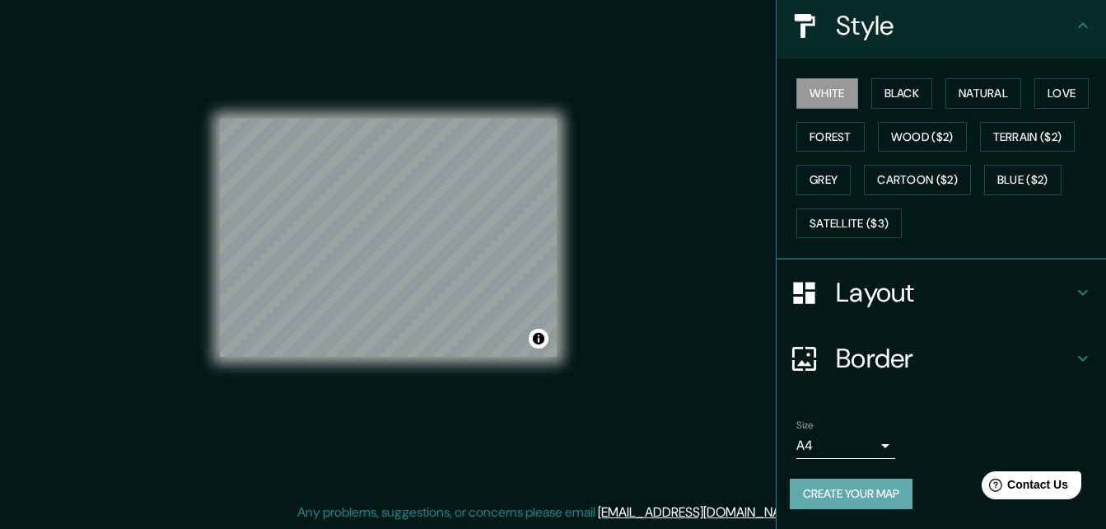
click at [843, 496] on button "Create your map" at bounding box center [851, 493] width 123 height 30
